Goal: Information Seeking & Learning: Learn about a topic

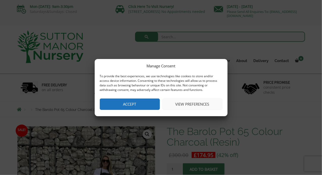
click at [144, 108] on button "Accept" at bounding box center [130, 103] width 60 height 11
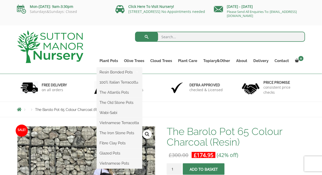
click at [116, 67] on ul "Resin Bonded Pots The Amalfi Pots The Milan Pots The Capri Pots The Brunello Po…" at bounding box center [119, 117] width 45 height 101
click at [125, 74] on link "Resin Bonded Pots" at bounding box center [119, 72] width 45 height 8
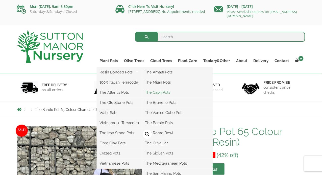
click at [172, 94] on link "The Capri Pots" at bounding box center [177, 92] width 70 height 8
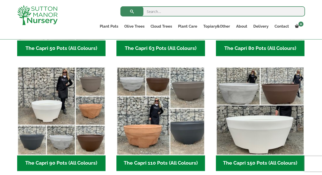
scroll to position [220, 0]
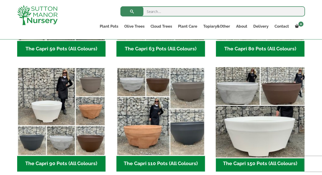
click at [292, 99] on img "Visit product category The Capri 150 Pots (All Colours)" at bounding box center [260, 111] width 93 height 93
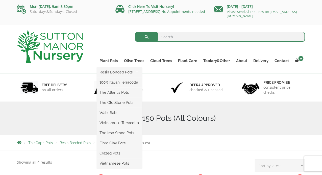
click at [113, 67] on ul "Resin Bonded Pots The Amalfi Pots The Milan Pots The Capri Pots The Brunello Po…" at bounding box center [119, 117] width 45 height 101
click at [130, 74] on link "Resin Bonded Pots" at bounding box center [119, 72] width 45 height 8
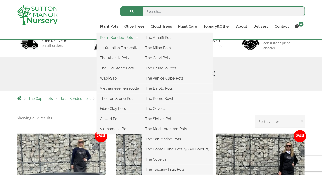
scroll to position [38, 0]
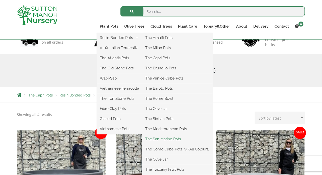
click at [174, 139] on link "The San Marino Pots" at bounding box center [177, 139] width 70 height 8
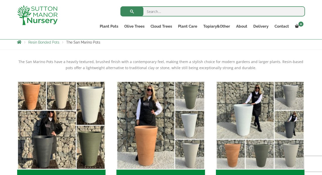
scroll to position [91, 0]
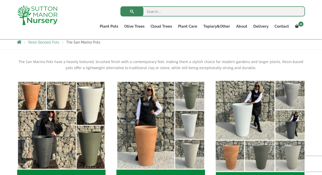
click at [293, 133] on img "Visit product category The San Marino 95 (All Colours)" at bounding box center [260, 125] width 93 height 93
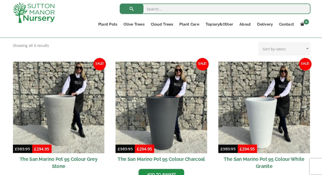
scroll to position [106, 0]
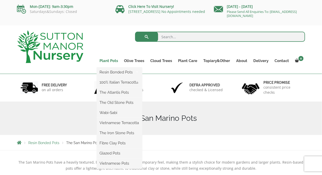
click at [112, 62] on link "Plant Pots" at bounding box center [109, 60] width 25 height 7
click at [126, 71] on link "Resin Bonded Pots" at bounding box center [119, 72] width 45 height 8
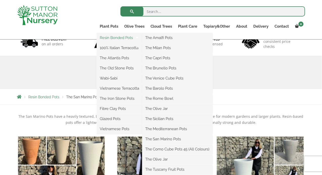
scroll to position [38, 0]
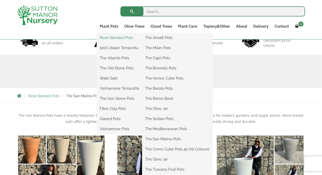
click at [129, 39] on link "Resin Bonded Pots" at bounding box center [119, 38] width 45 height 8
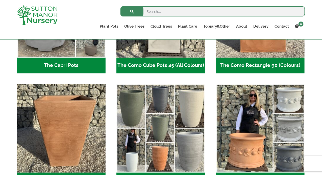
scroll to position [324, 0]
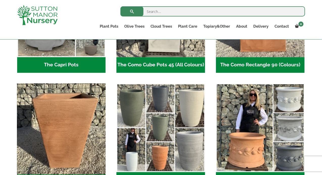
click at [85, 121] on img "Visit product category The Pisa Pot 80 (All Colours)" at bounding box center [61, 127] width 93 height 93
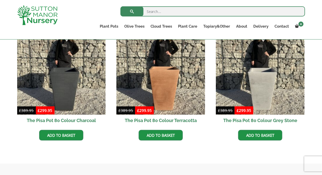
scroll to position [166, 0]
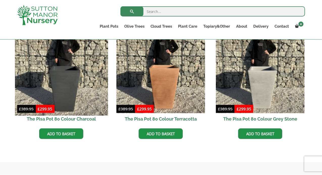
click at [74, 85] on img at bounding box center [61, 68] width 93 height 93
